Goal: Transaction & Acquisition: Book appointment/travel/reservation

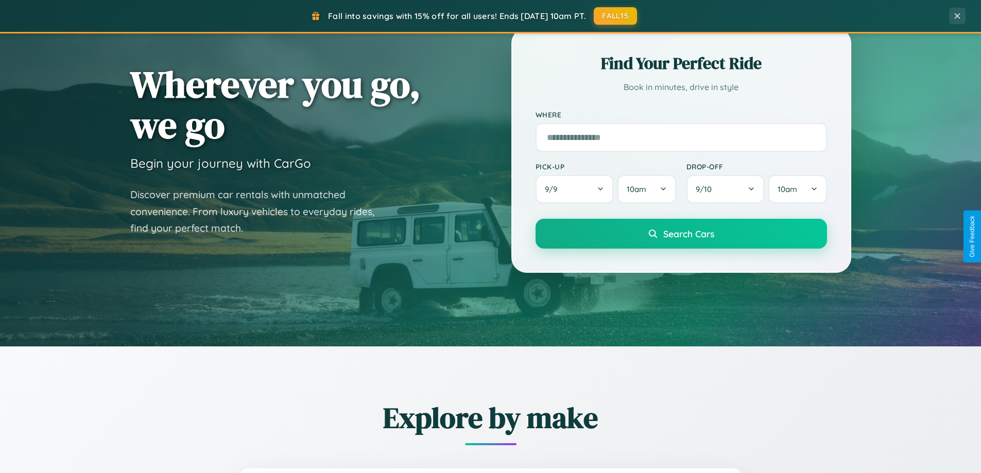
scroll to position [709, 0]
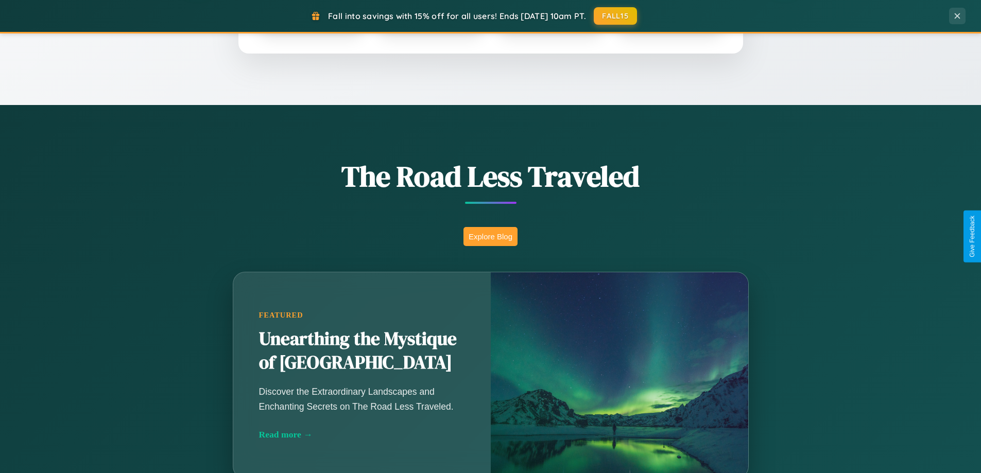
click at [490, 236] on button "Explore Blog" at bounding box center [491, 236] width 54 height 19
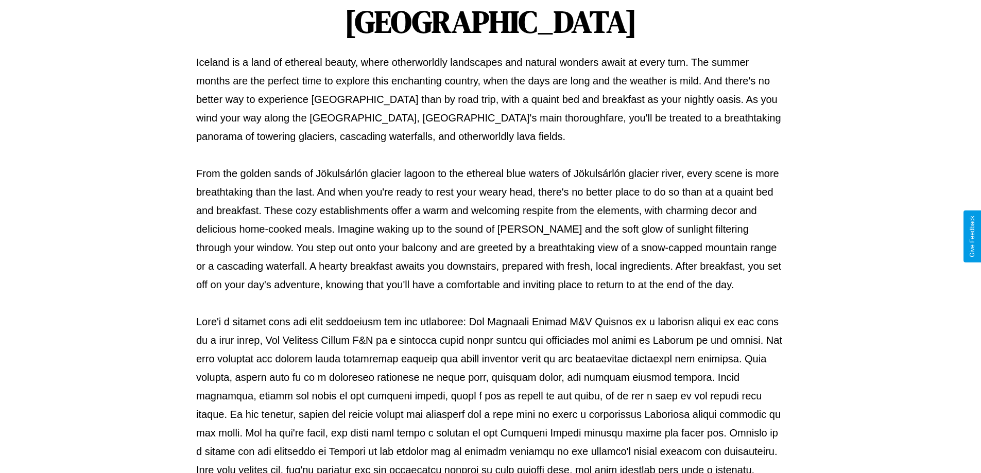
scroll to position [333, 0]
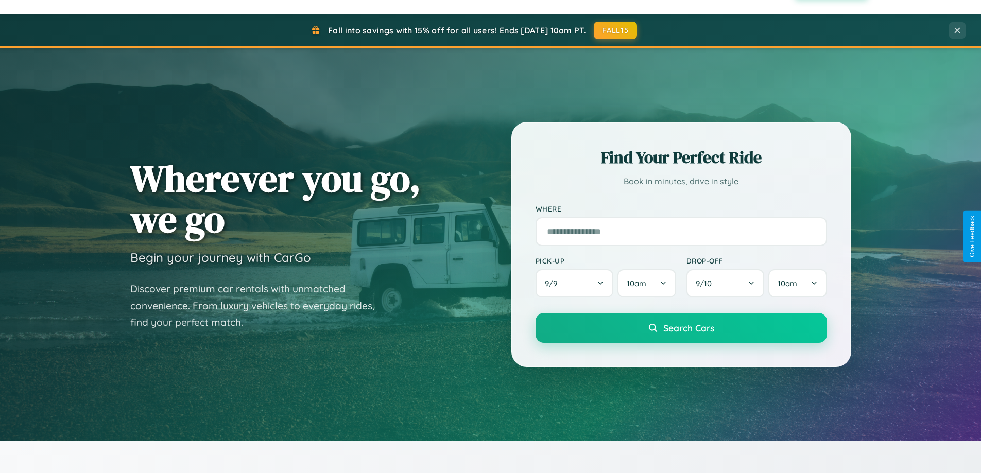
scroll to position [30, 0]
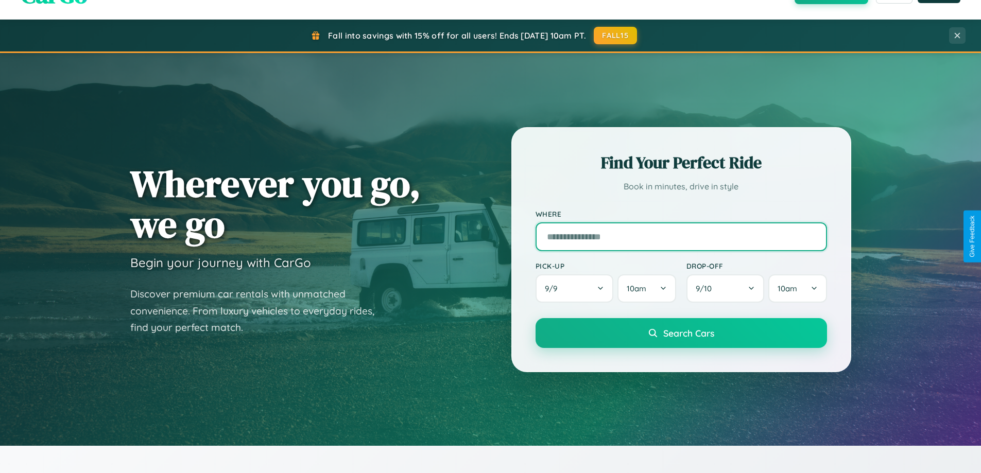
click at [681, 236] on input "text" at bounding box center [682, 237] width 292 height 29
type input "******"
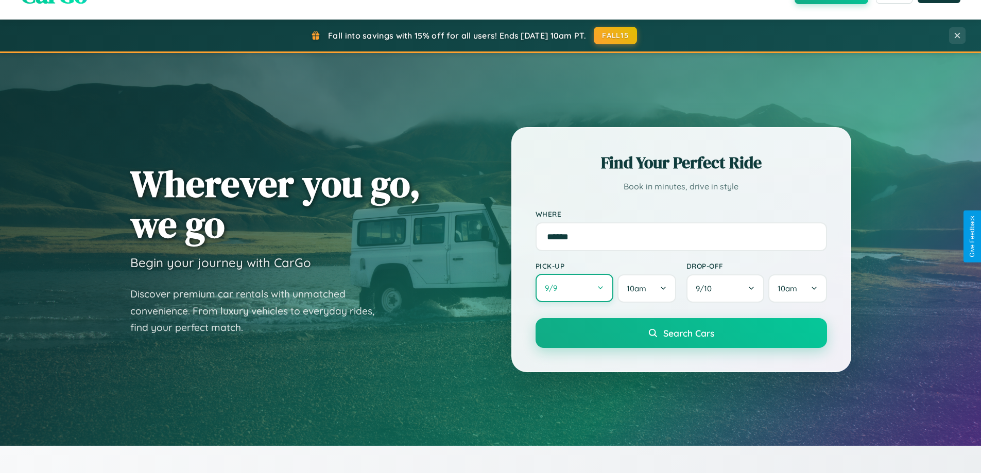
click at [574, 289] on button "9 / 9" at bounding box center [575, 288] width 78 height 28
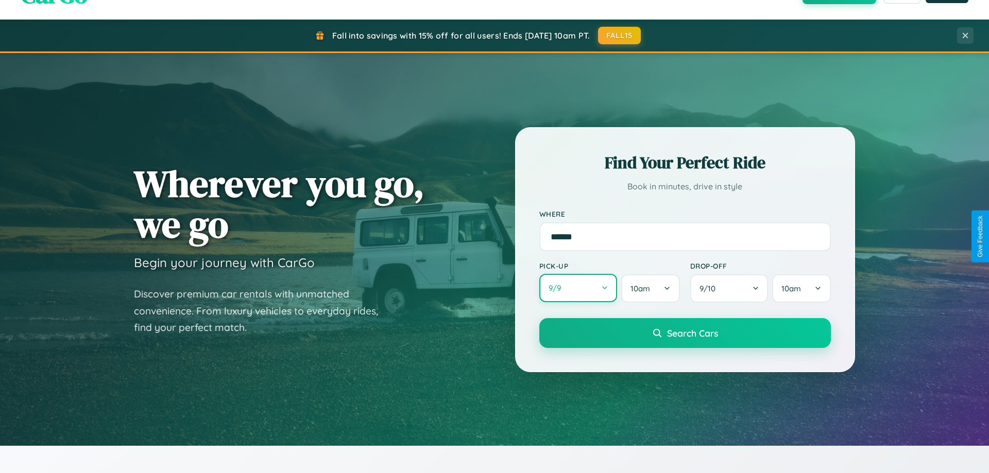
select select "*"
select select "****"
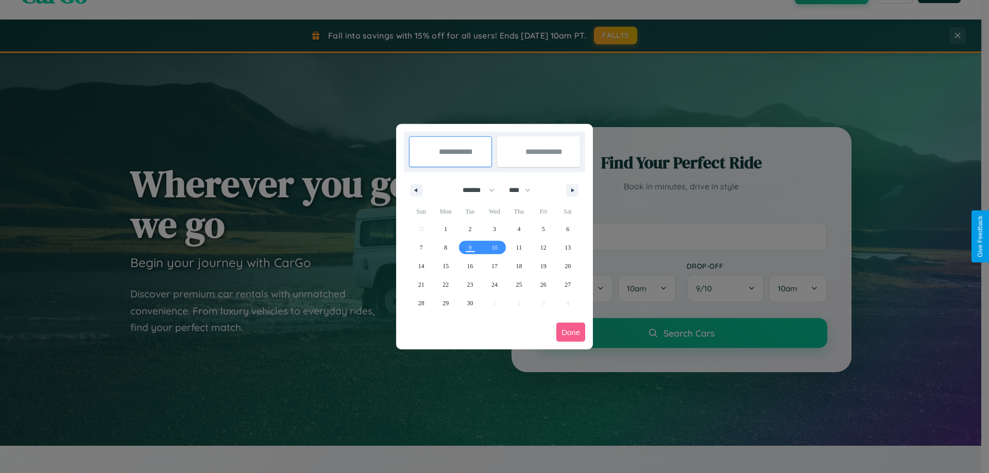
click at [474, 190] on select "******* ******** ***** ***** *** **** **** ****** ********* ******* ******** **…" at bounding box center [477, 190] width 44 height 17
select select "*"
click at [494, 247] on span "8" at bounding box center [494, 248] width 3 height 19
type input "**********"
click at [543, 247] on span "10" at bounding box center [543, 248] width 6 height 19
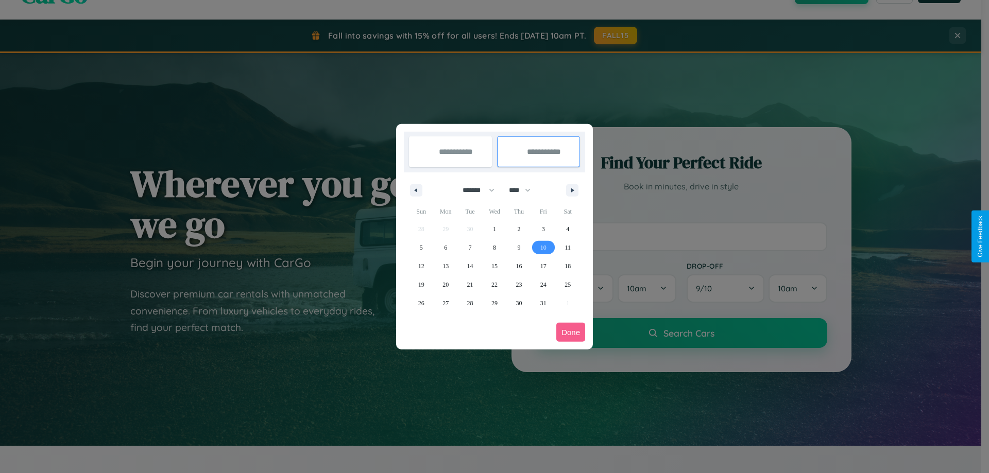
type input "**********"
click at [571, 332] on button "Done" at bounding box center [570, 332] width 29 height 19
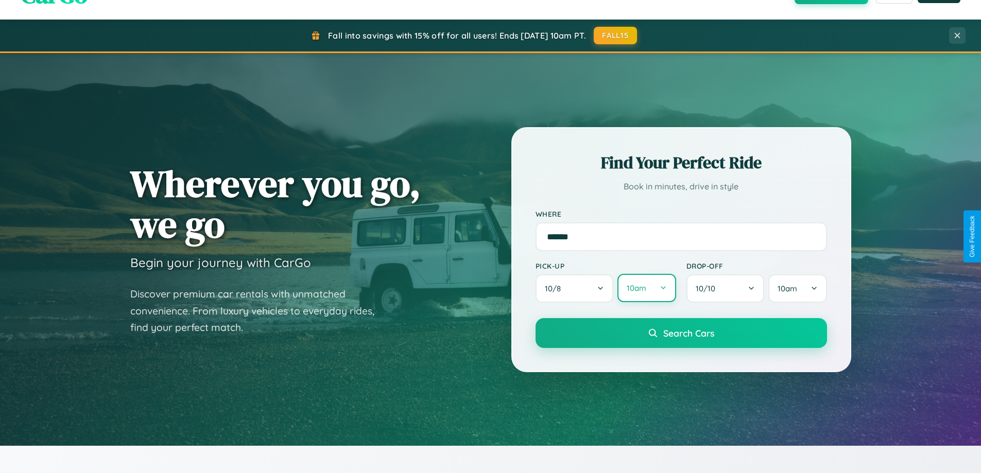
click at [647, 289] on button "10am" at bounding box center [647, 288] width 58 height 28
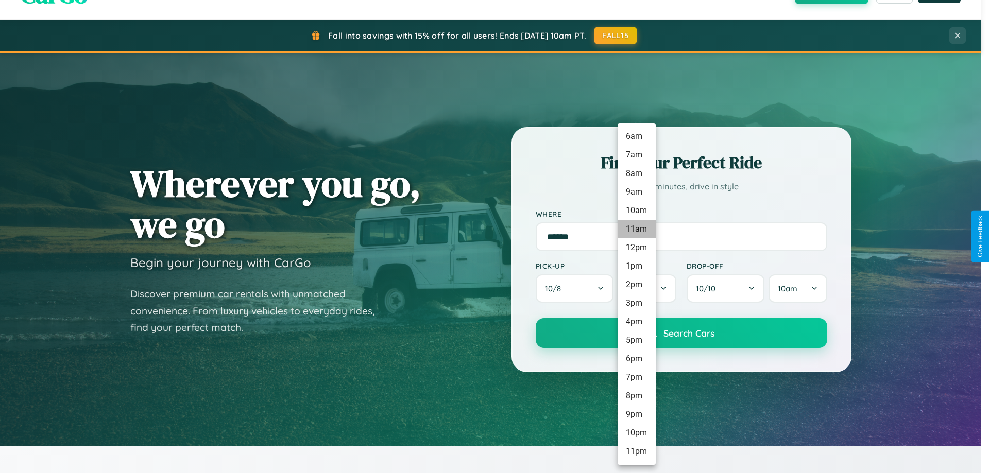
click at [636, 229] on li "11am" at bounding box center [637, 229] width 38 height 19
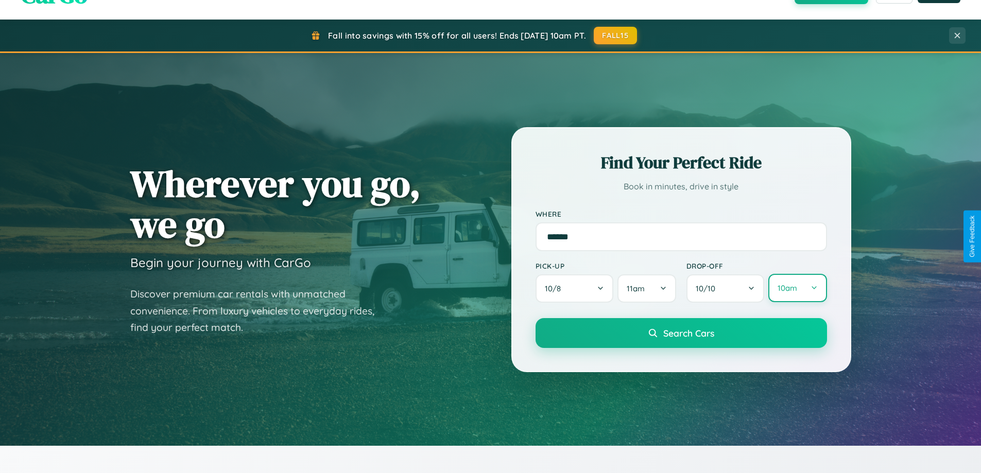
click at [798, 289] on button "10am" at bounding box center [798, 288] width 58 height 28
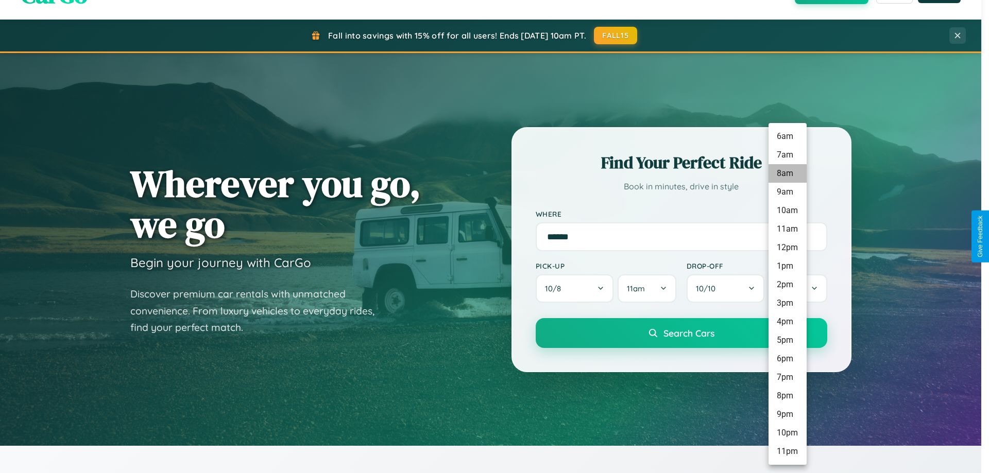
click at [787, 174] on li "8am" at bounding box center [788, 173] width 38 height 19
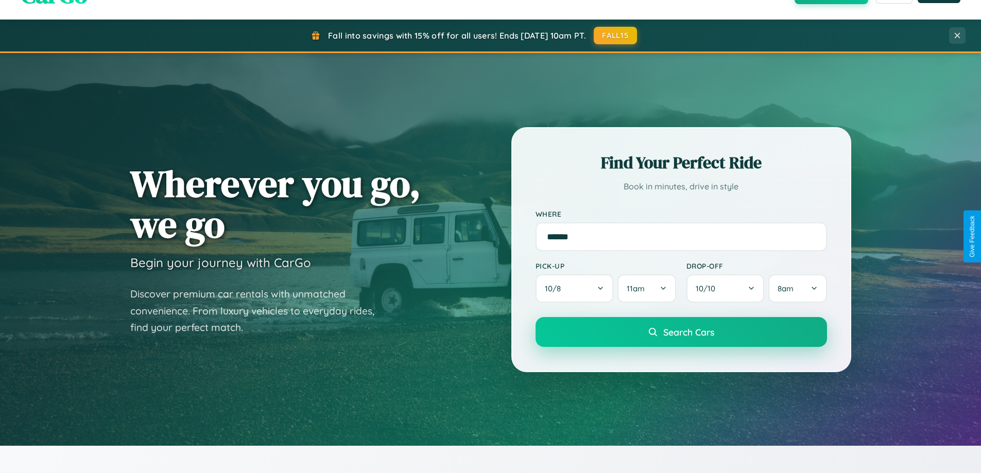
click at [681, 333] on span "Search Cars" at bounding box center [689, 332] width 51 height 11
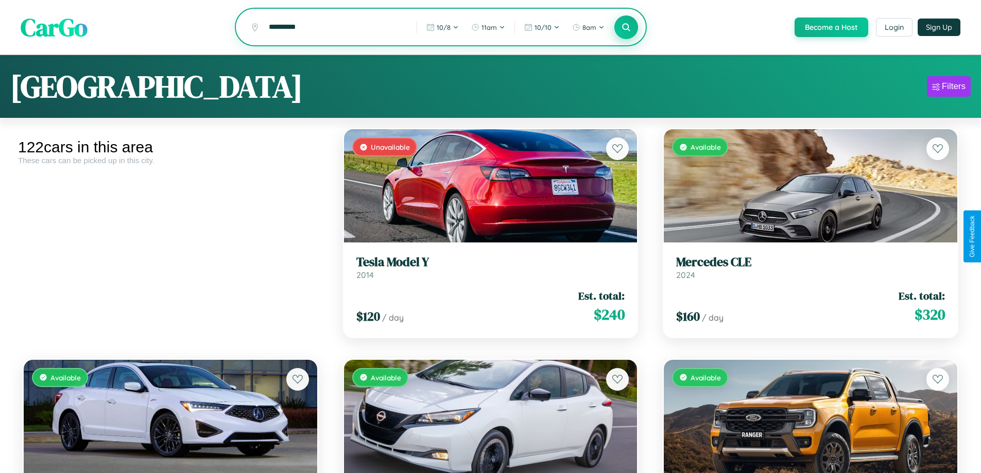
click at [626, 28] on icon at bounding box center [627, 27] width 10 height 10
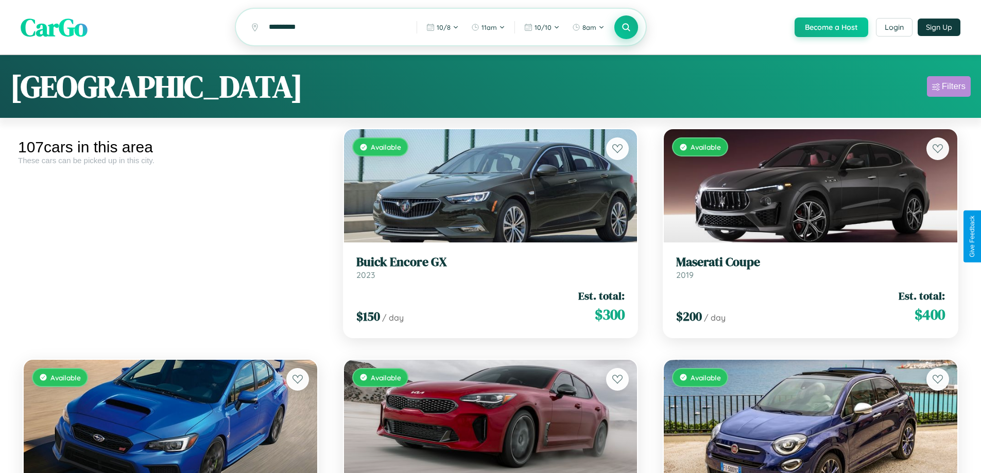
click at [949, 88] on div "Filters" at bounding box center [954, 86] width 24 height 10
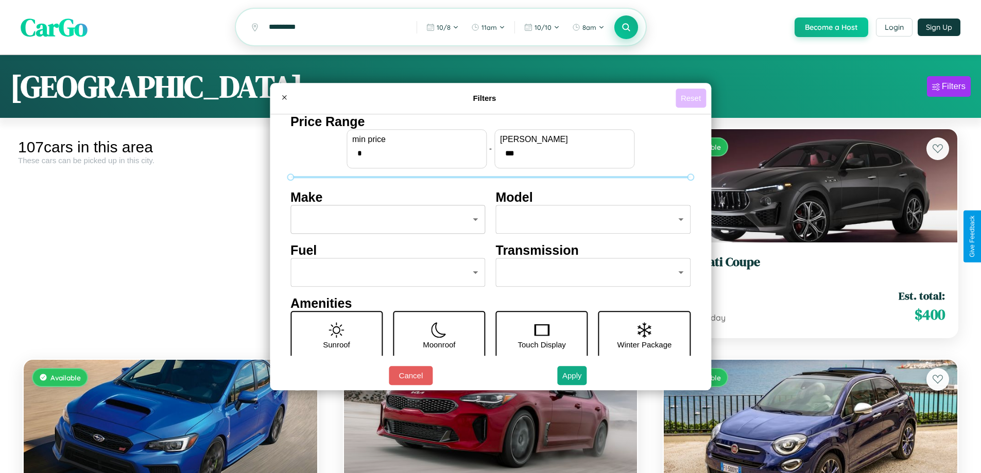
click at [692, 98] on button "Reset" at bounding box center [691, 98] width 30 height 19
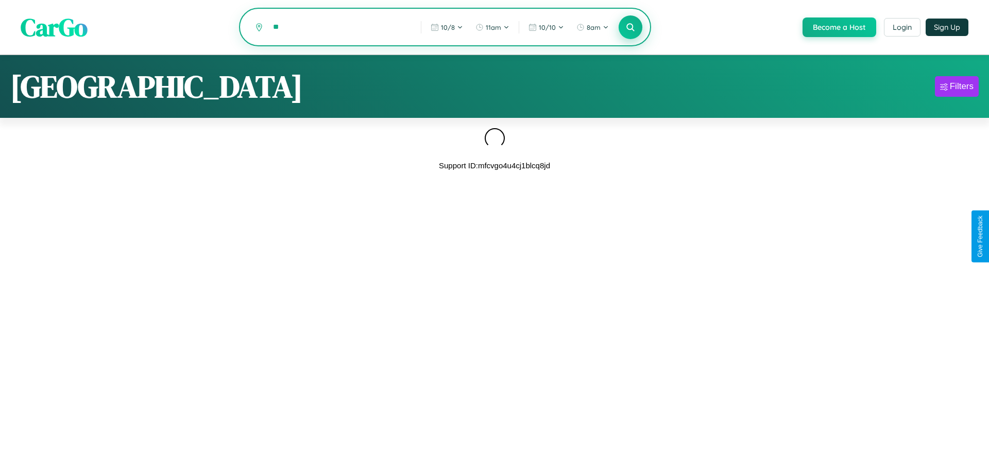
type input "*"
type input "****"
click at [630, 27] on icon at bounding box center [630, 27] width 10 height 10
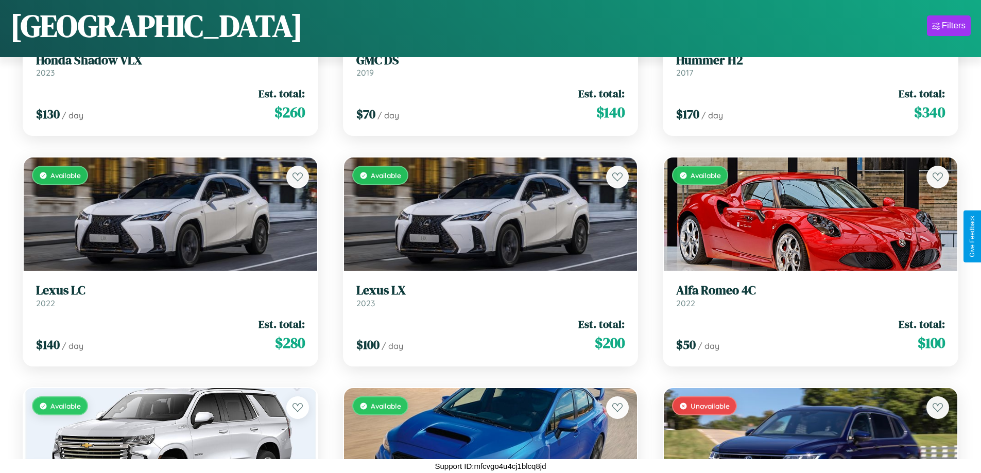
scroll to position [6604, 0]
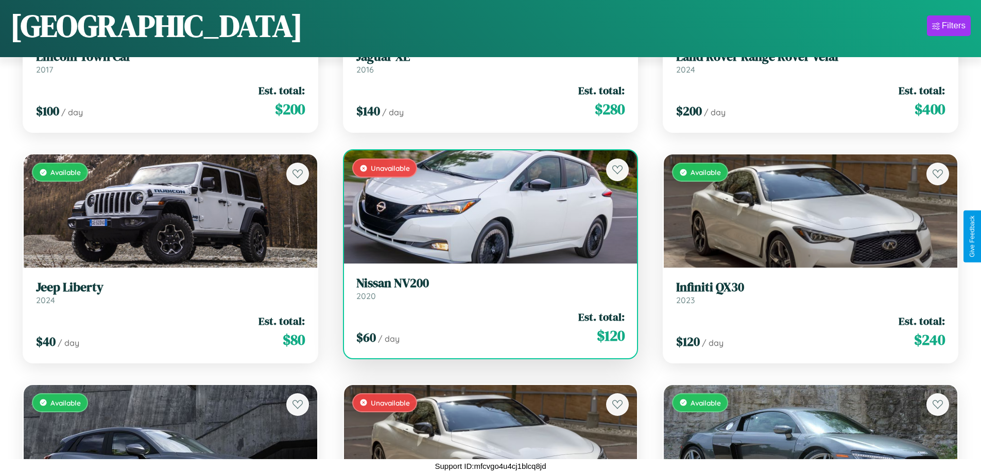
click at [486, 289] on h3 "Nissan NV200" at bounding box center [491, 283] width 269 height 15
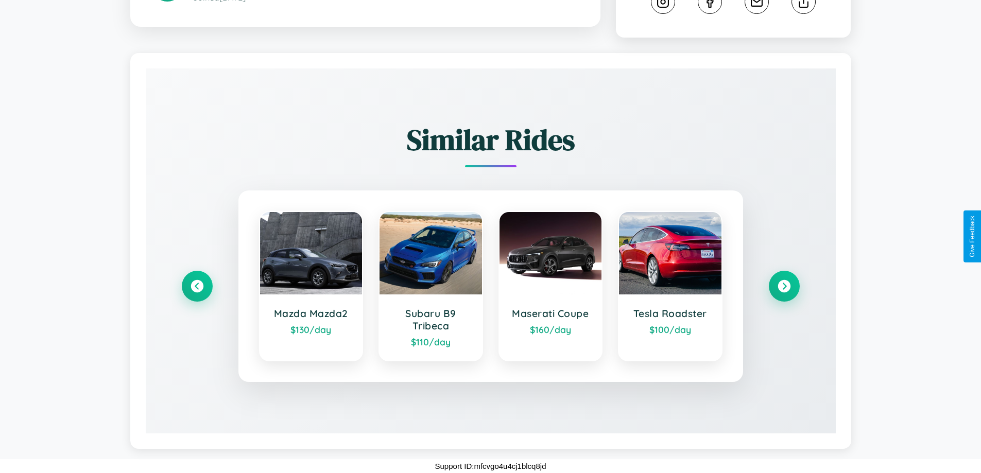
scroll to position [605, 0]
click at [197, 286] on icon at bounding box center [197, 287] width 14 height 14
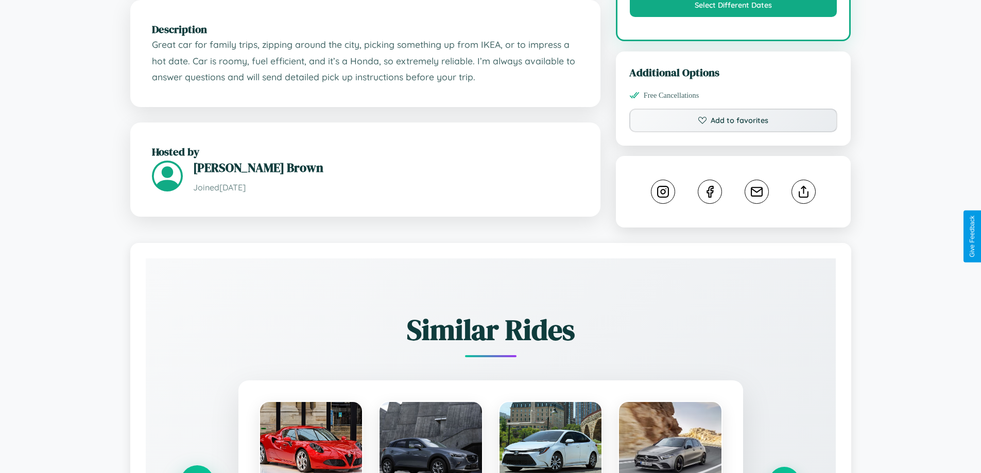
scroll to position [370, 0]
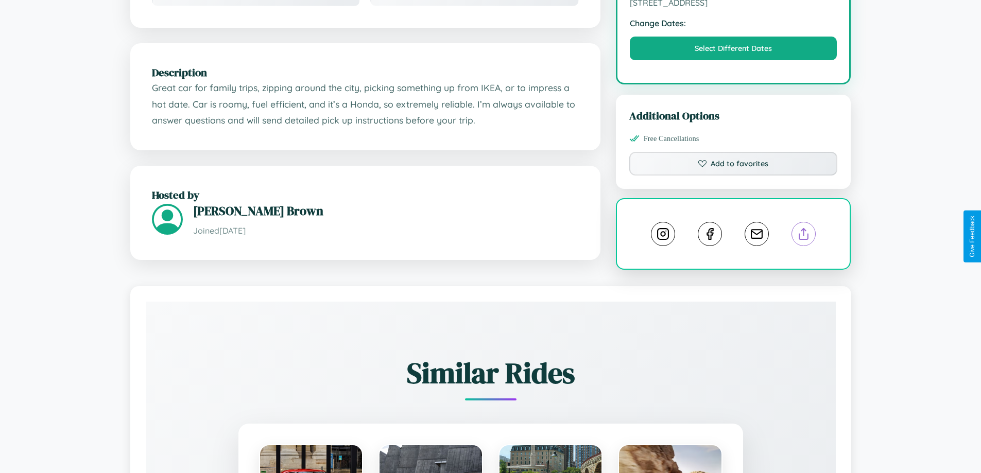
click at [804, 235] on line at bounding box center [804, 232] width 0 height 7
